Goal: Obtain resource: Obtain resource

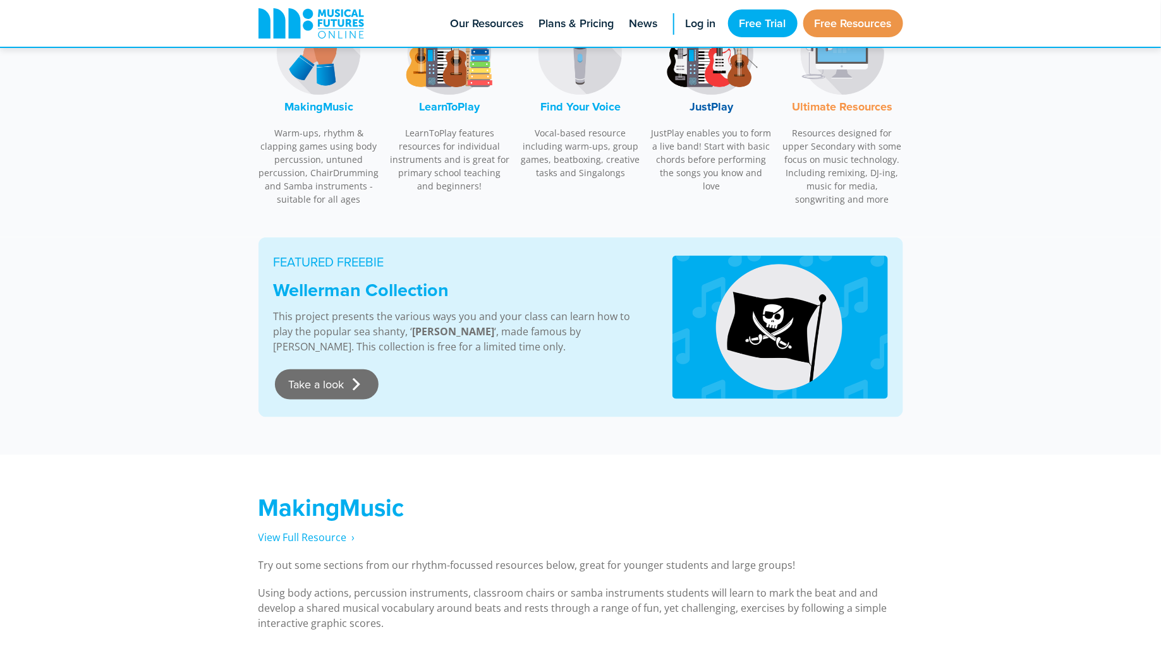
click at [323, 384] on link "Take a look" at bounding box center [327, 385] width 104 height 30
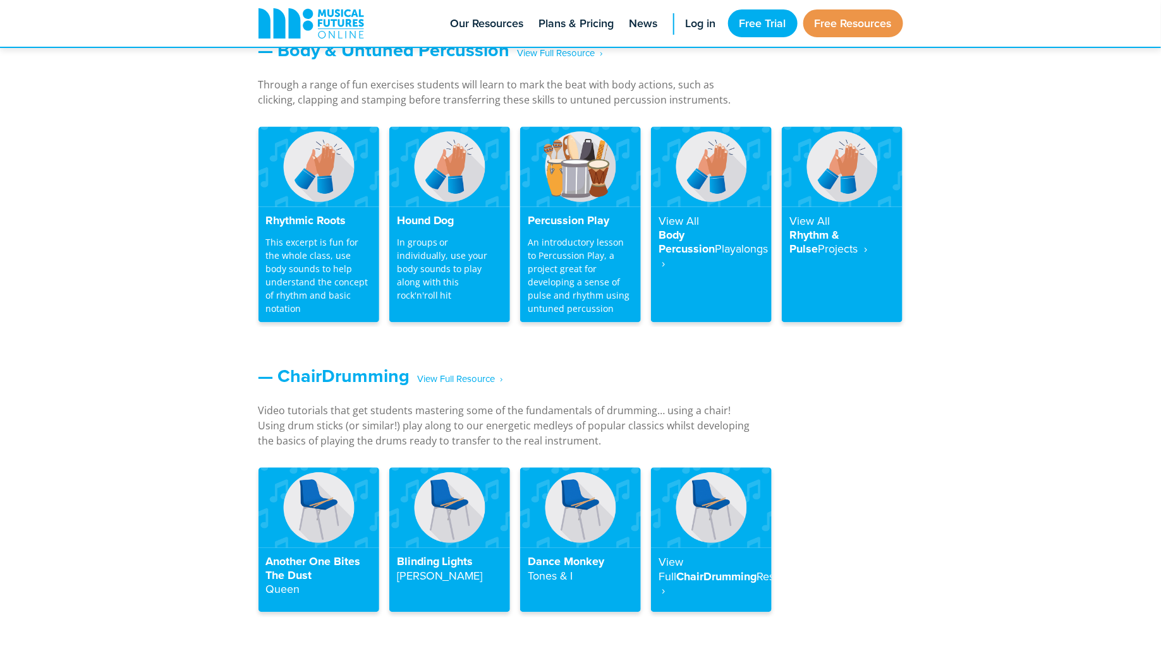
scroll to position [1120, 0]
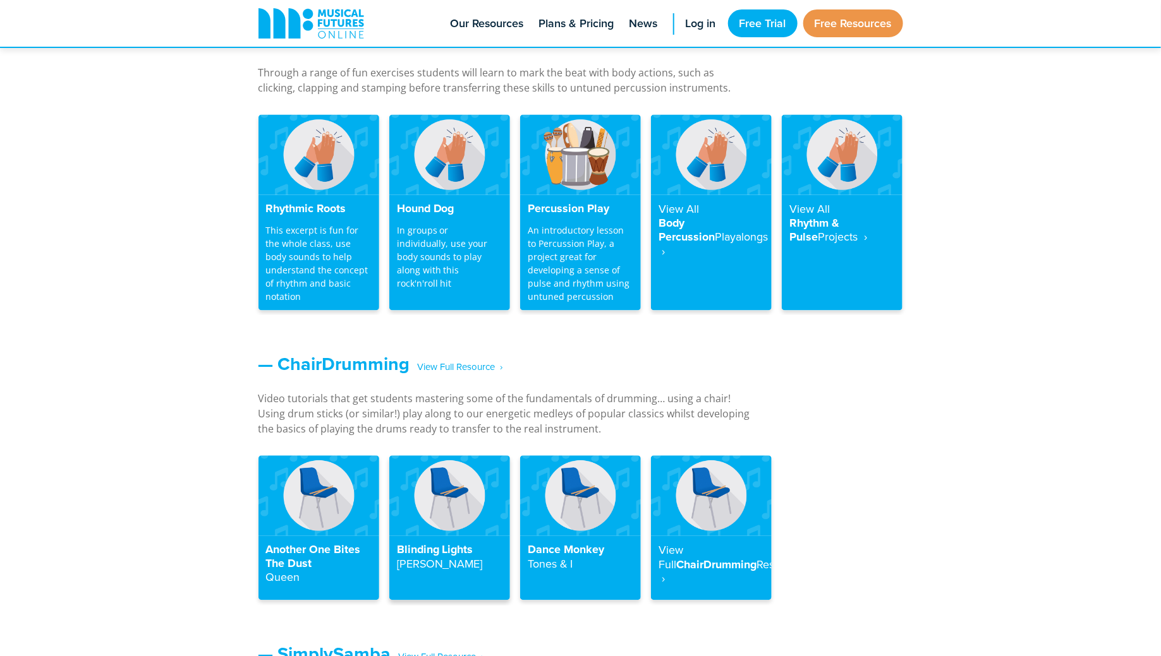
click at [444, 528] on img at bounding box center [449, 496] width 121 height 80
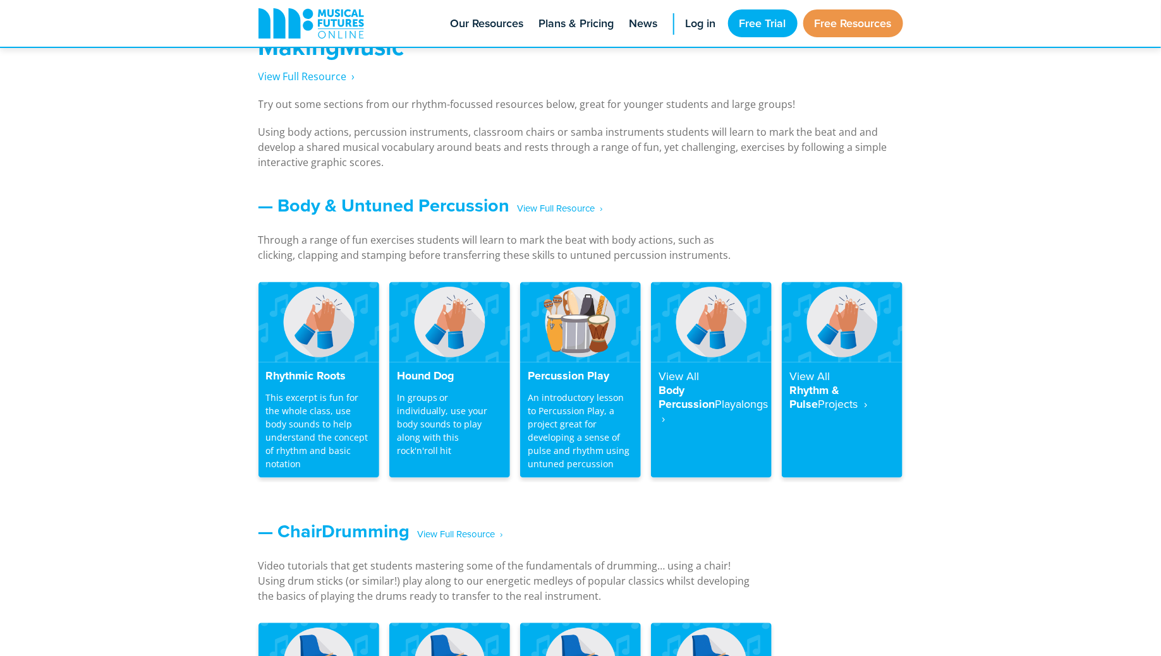
scroll to position [891, 0]
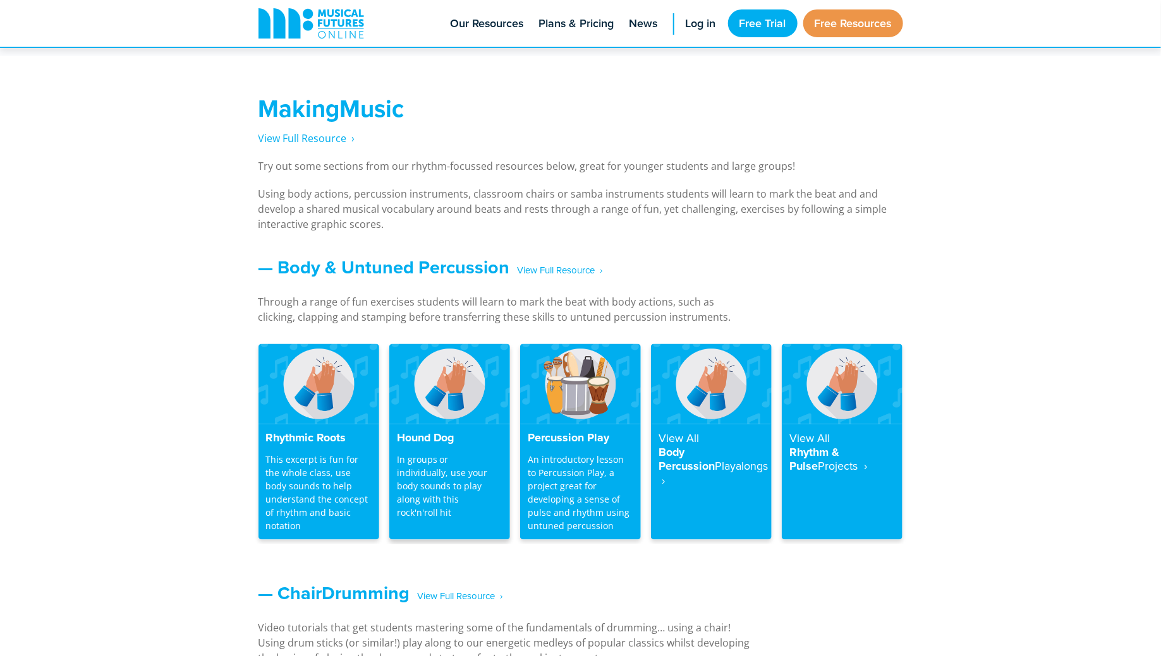
click at [451, 411] on img at bounding box center [449, 384] width 121 height 80
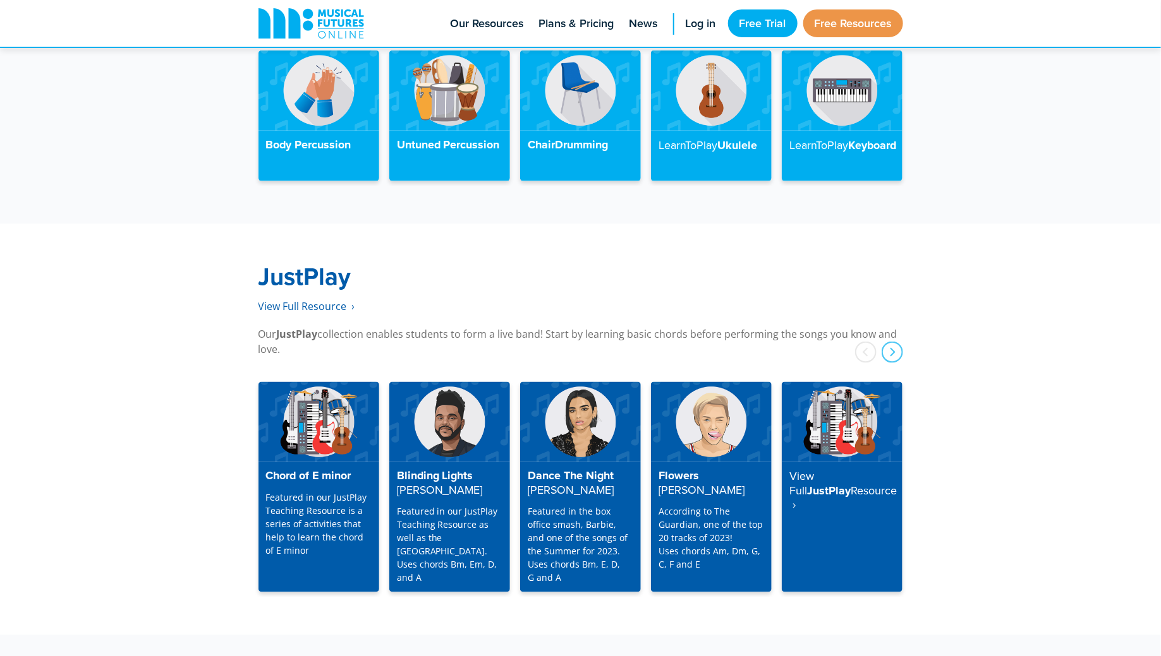
scroll to position [3040, 0]
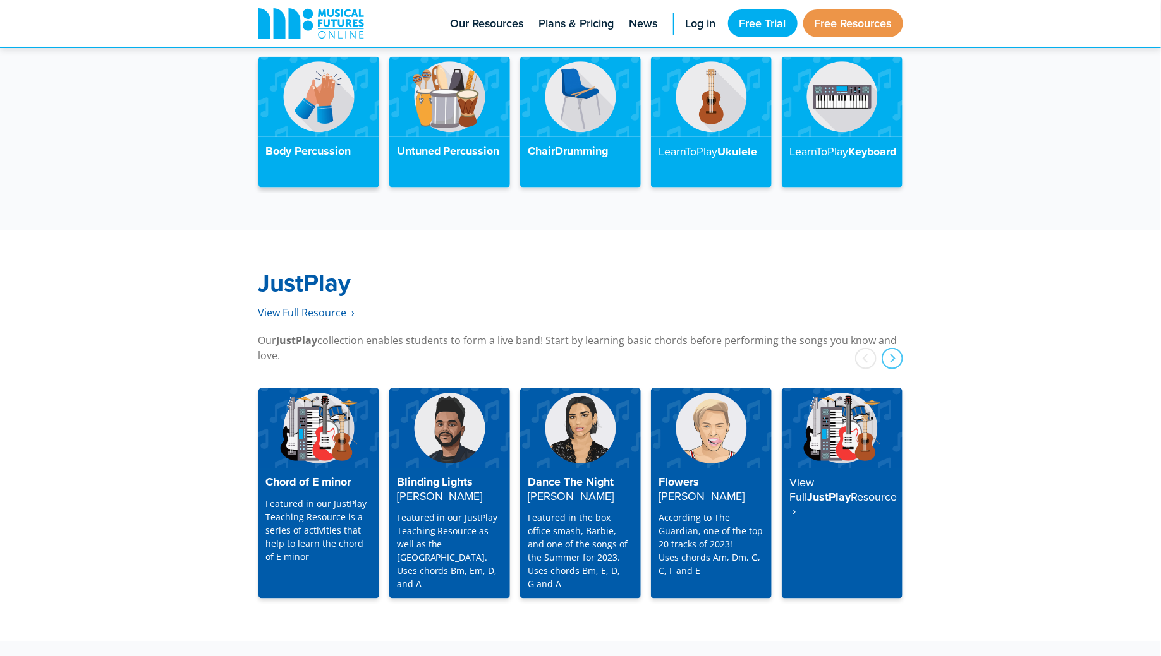
click at [320, 109] on img at bounding box center [318, 97] width 121 height 80
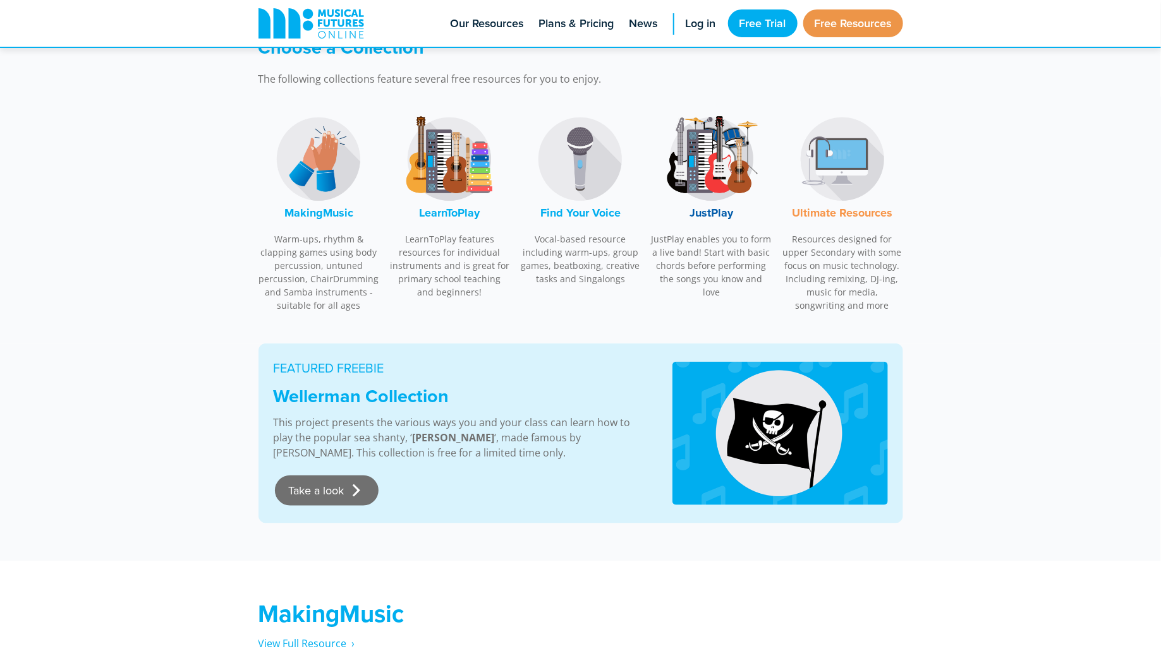
click at [328, 492] on link "Take a look" at bounding box center [327, 491] width 104 height 30
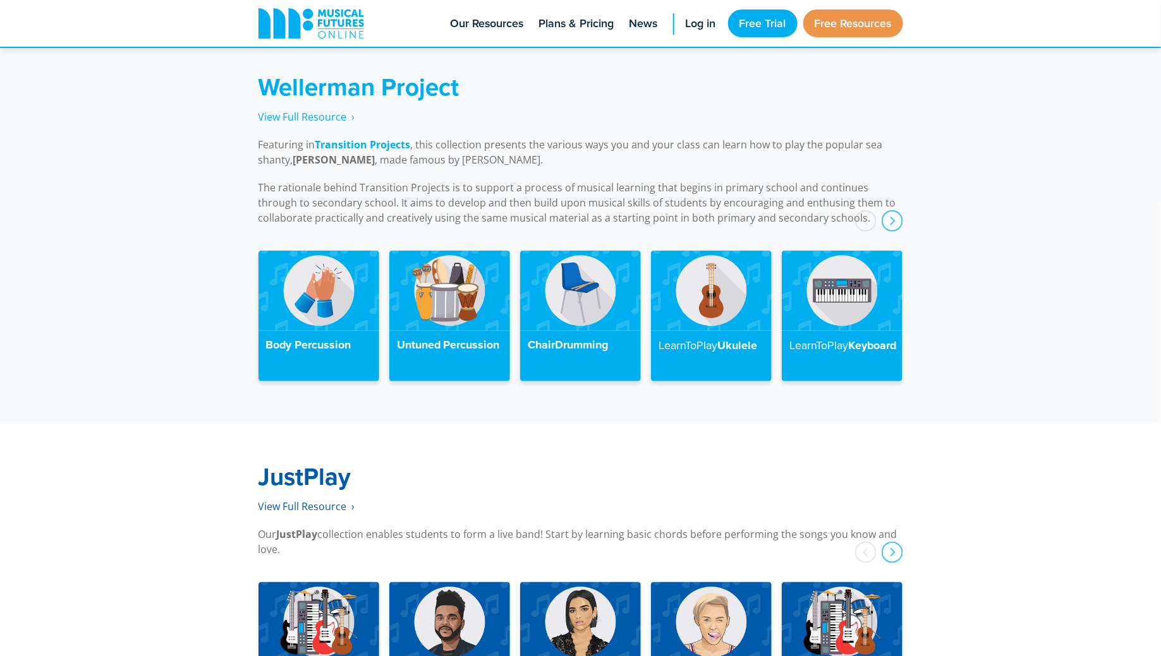
scroll to position [2845, 0]
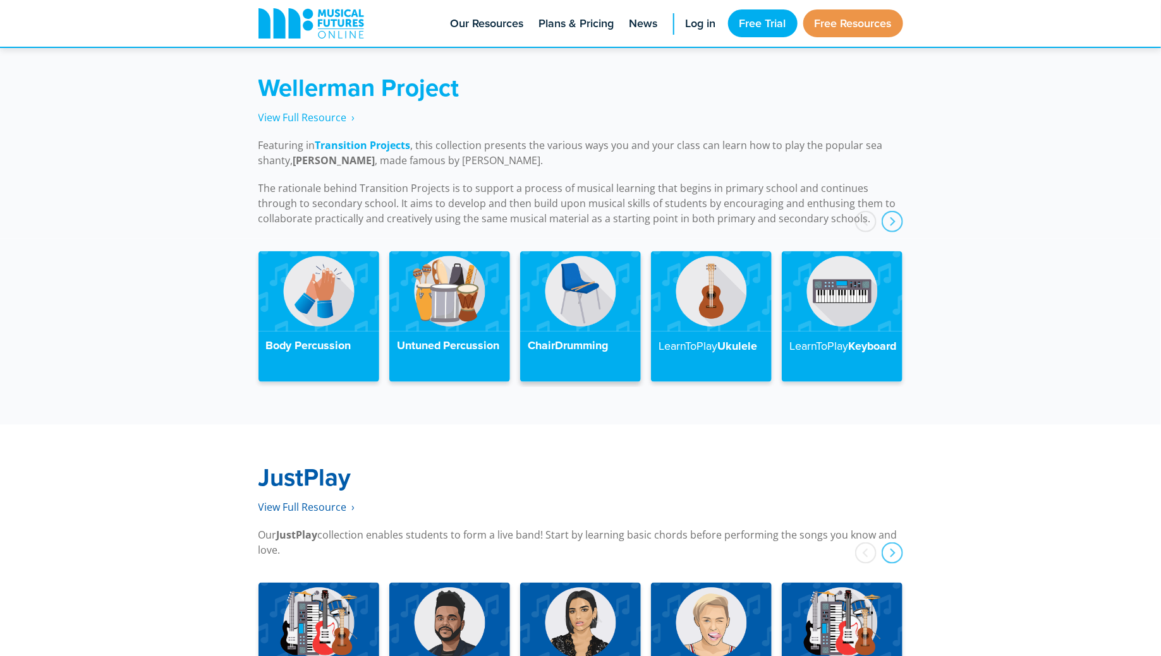
click at [579, 288] on img at bounding box center [580, 291] width 121 height 80
